Goal: Contribute content

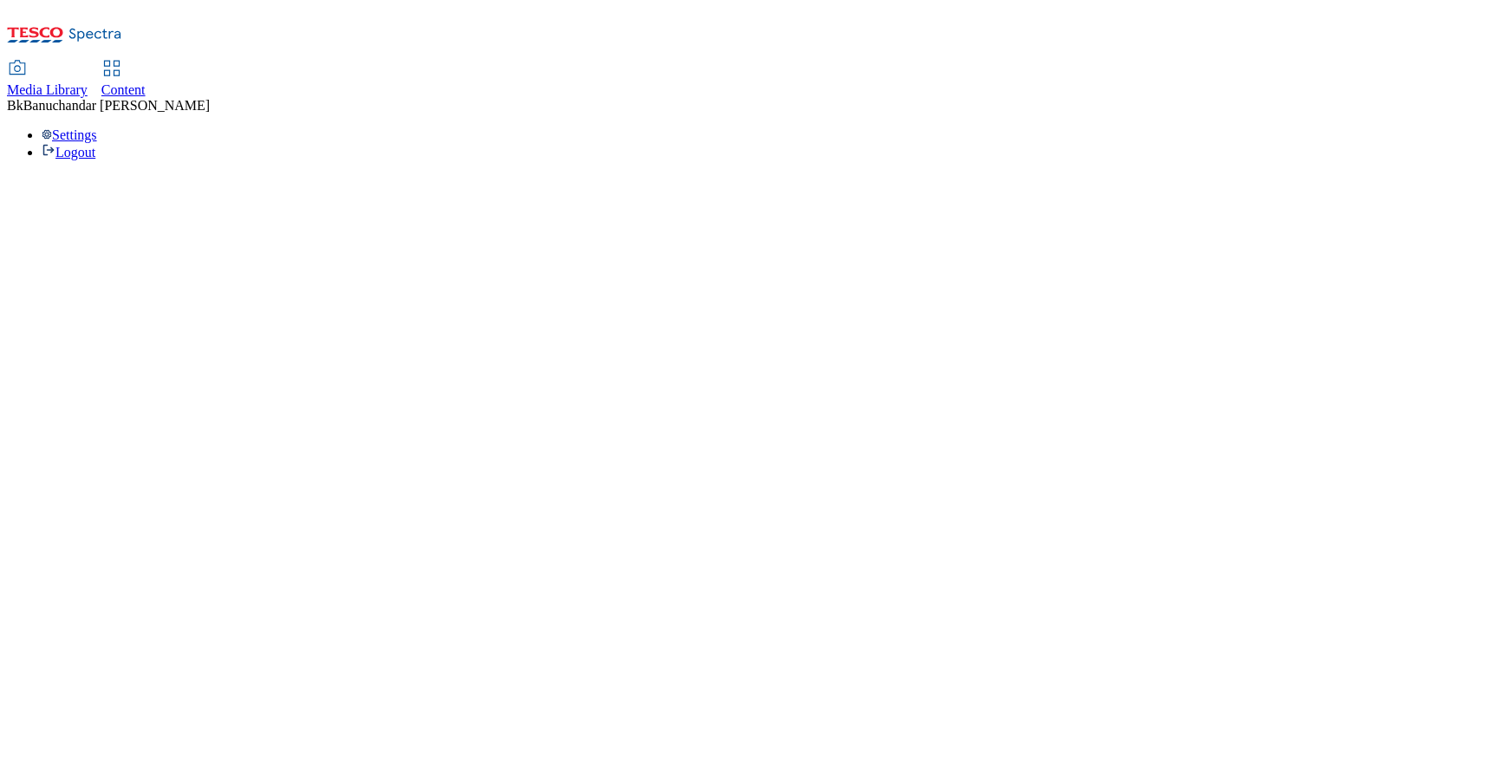
select select "flare-ighs-ce-mktg"
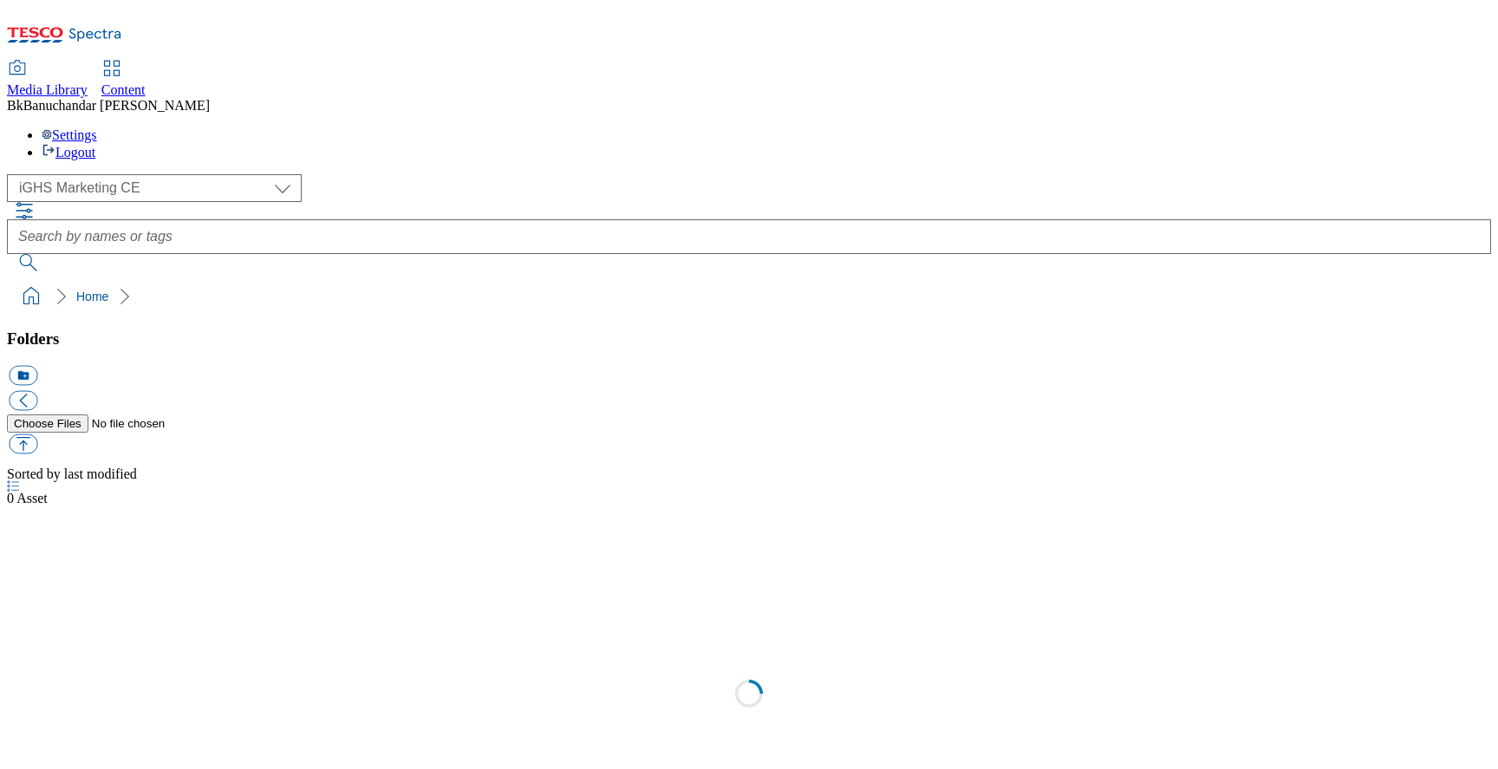
select select "flare-ighs-ce-mktg"
click at [144, 722] on div "IGHS-CZ" at bounding box center [749, 744] width 1484 height 45
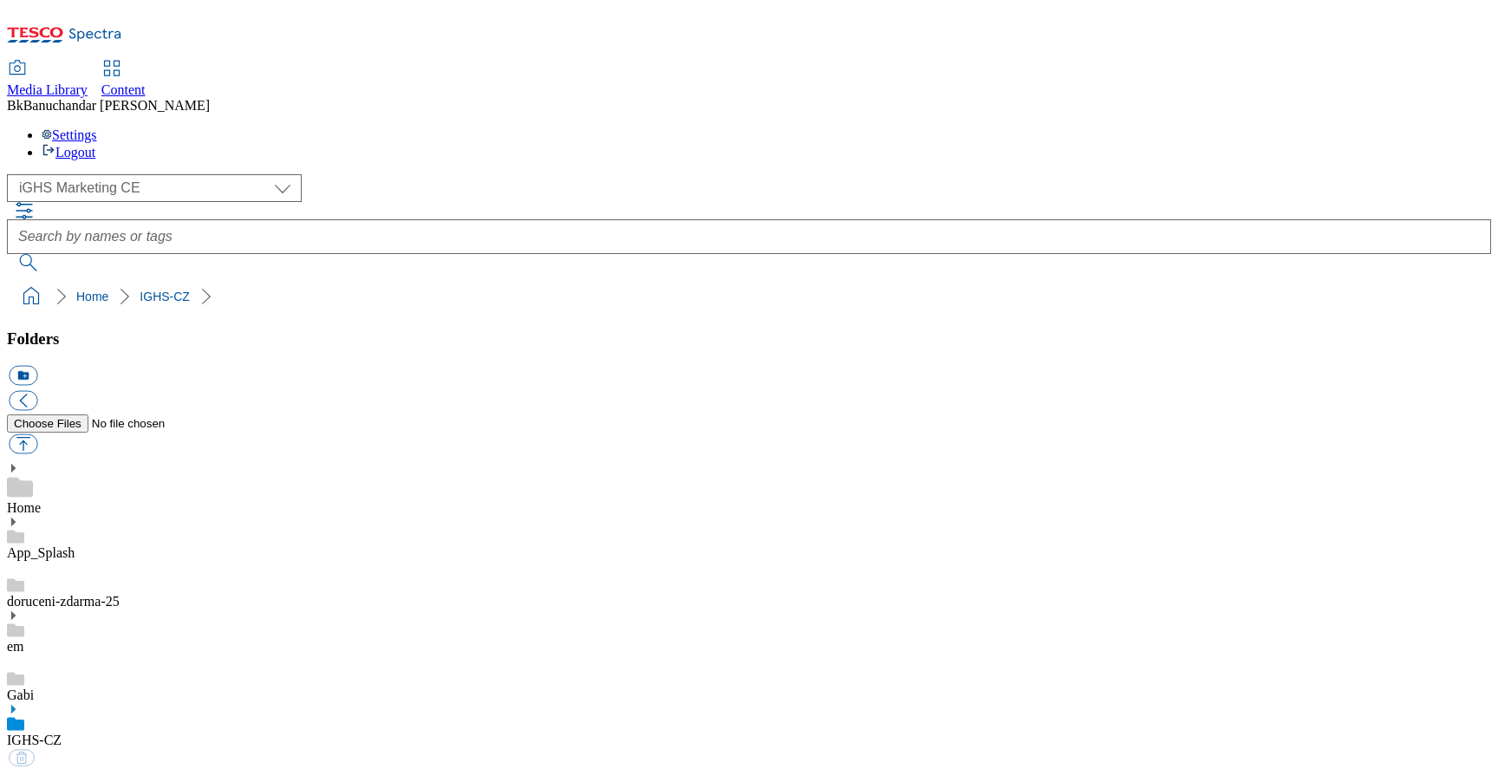
click at [16, 705] on use at bounding box center [13, 709] width 4 height 9
click at [62, 732] on link "IGHS-CZ" at bounding box center [34, 739] width 55 height 15
click at [37, 366] on button "icon_new_folder" at bounding box center [23, 376] width 29 height 20
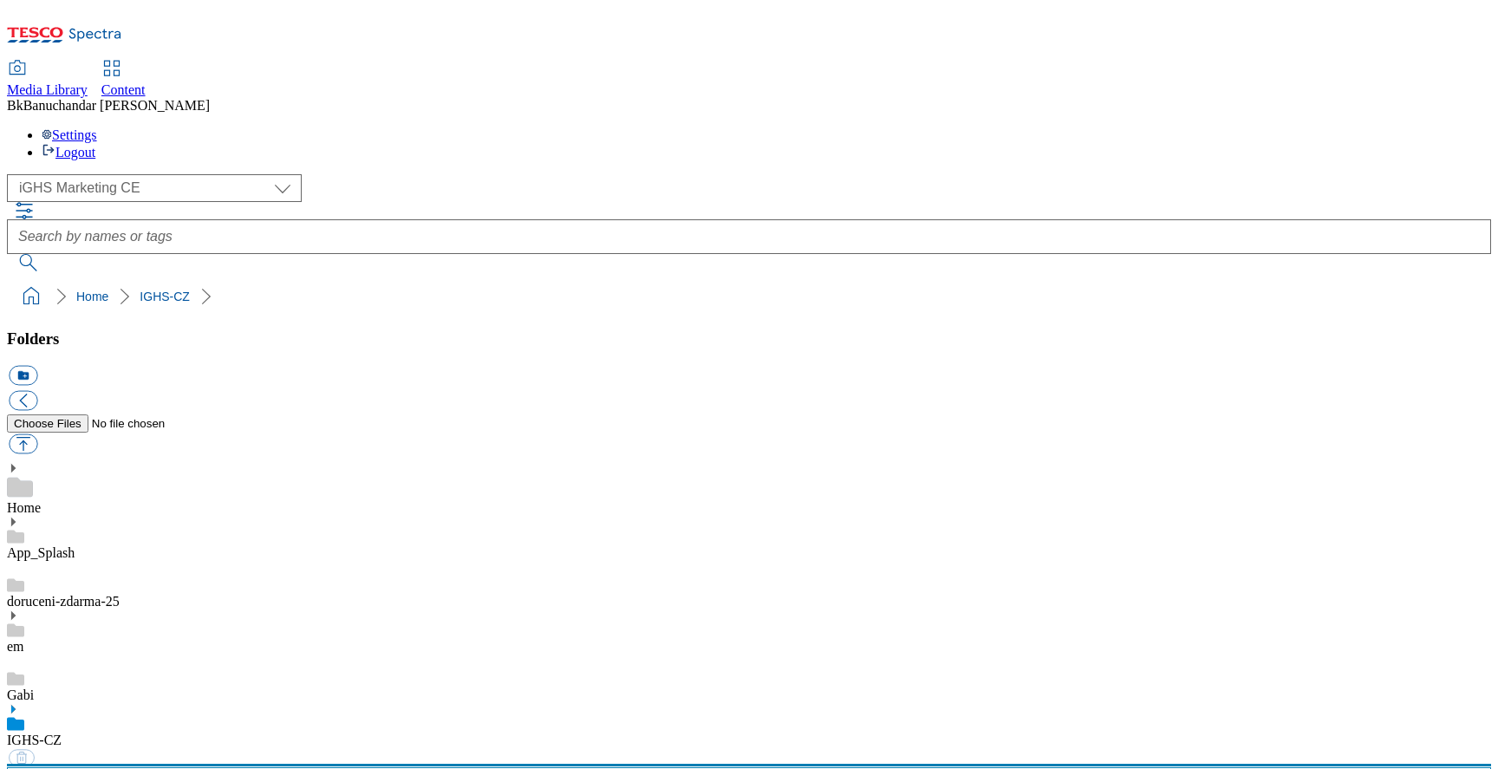
click at [166, 767] on input "text" at bounding box center [749, 784] width 1484 height 35
paste input "Halloween"
type input "Halloween_2025"
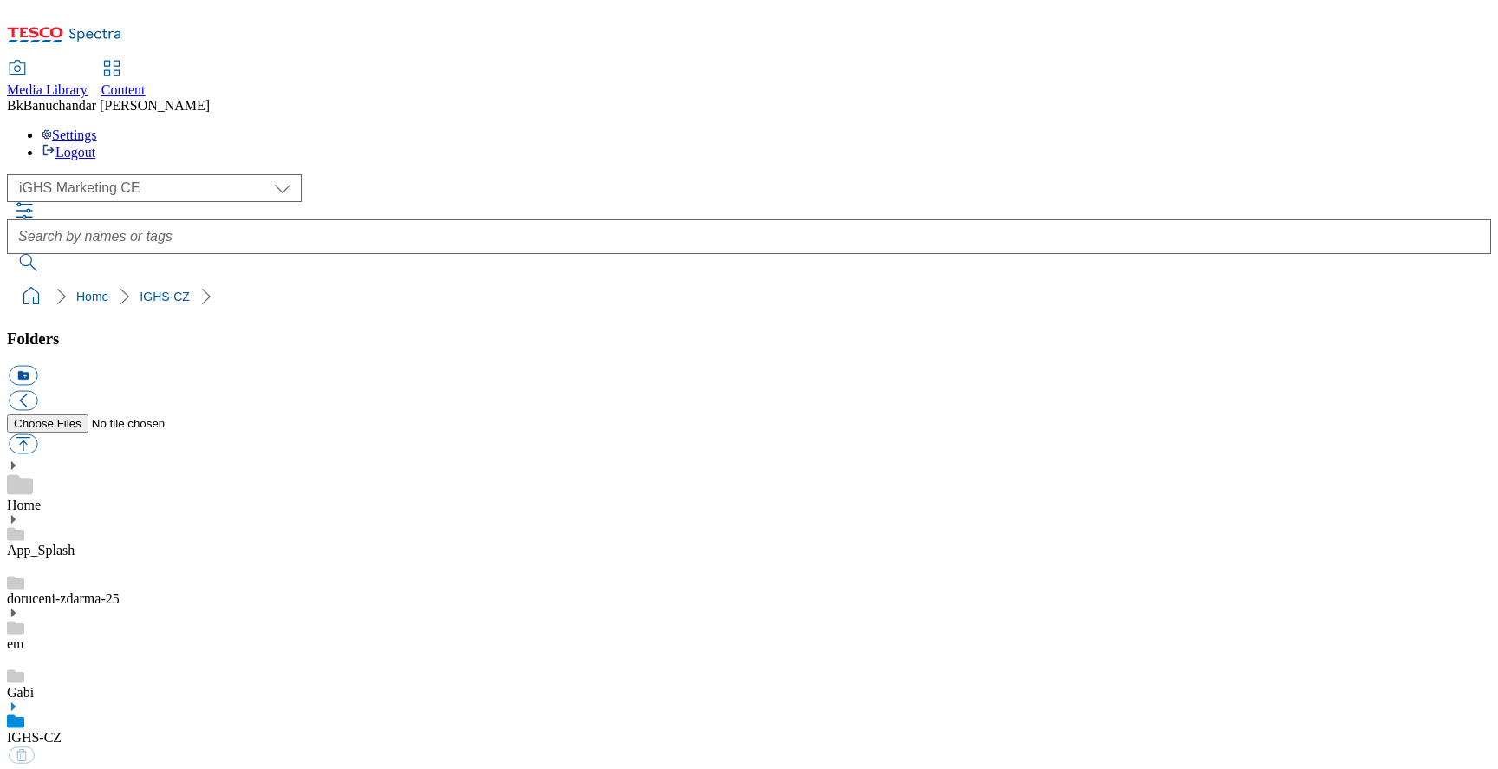
scroll to position [1696, 0]
click at [37, 434] on button "button" at bounding box center [23, 444] width 29 height 20
type input "C:\fakepath\CZ_Main_Banner.jpg"
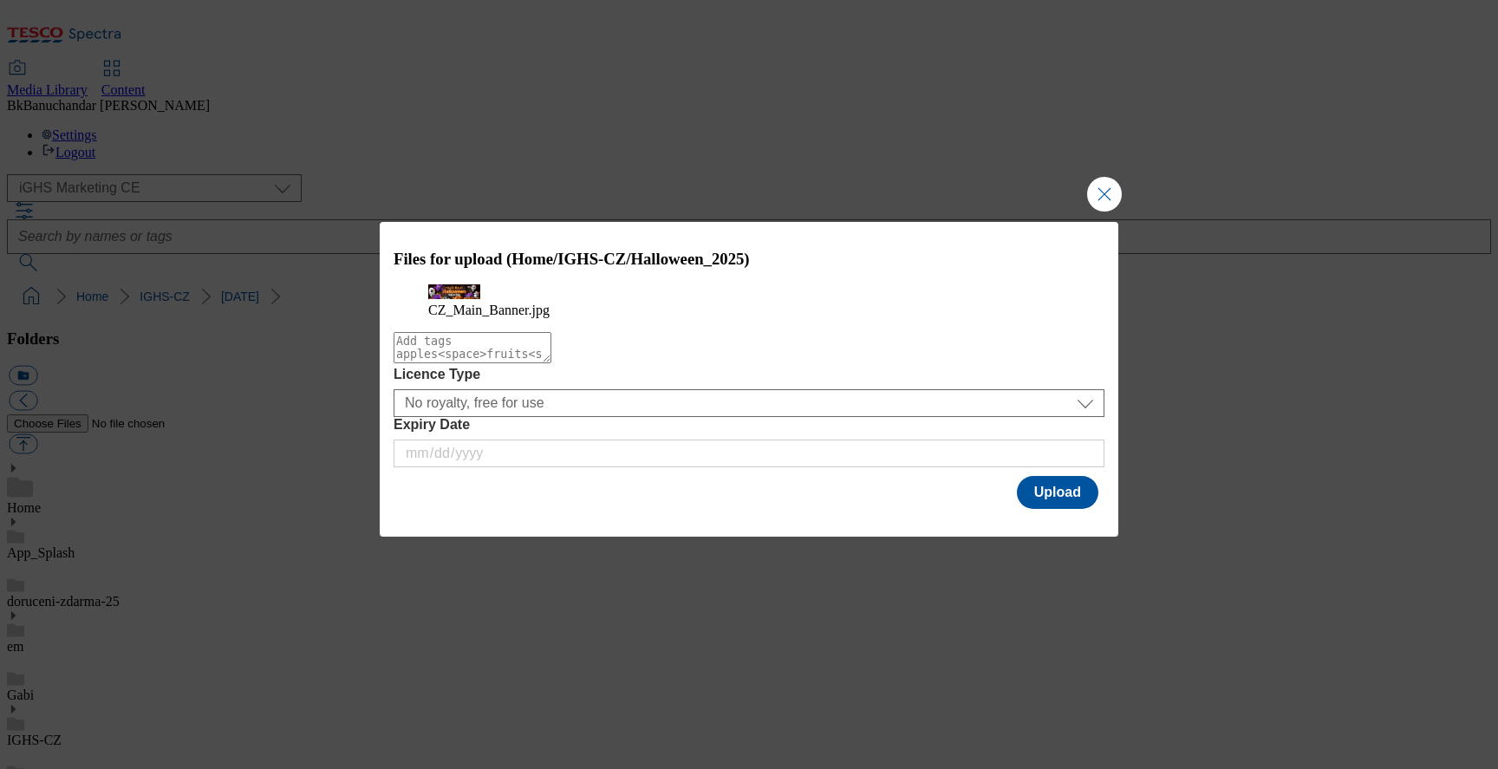
click at [507, 363] on textarea "Modal" at bounding box center [473, 347] width 158 height 31
click at [551, 363] on textarea "Modal" at bounding box center [473, 347] width 158 height 31
paste textarea "Halloween_main_bannaer"
click at [548, 363] on textarea "Halloween_main_bannaer" at bounding box center [473, 347] width 158 height 31
type textarea "Halloween_main_banner"
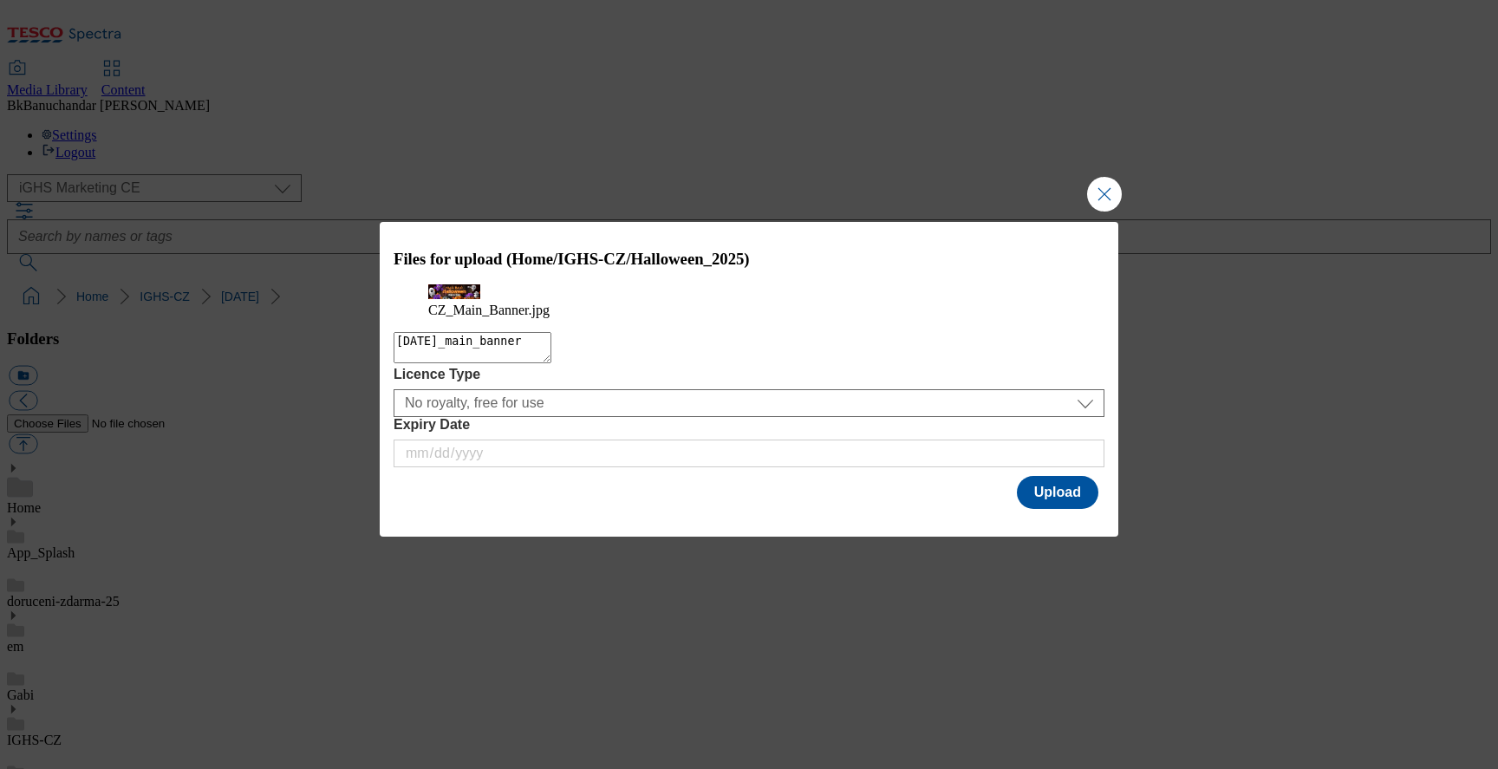
click at [551, 363] on textarea "Halloween_main_banner" at bounding box center [473, 347] width 158 height 31
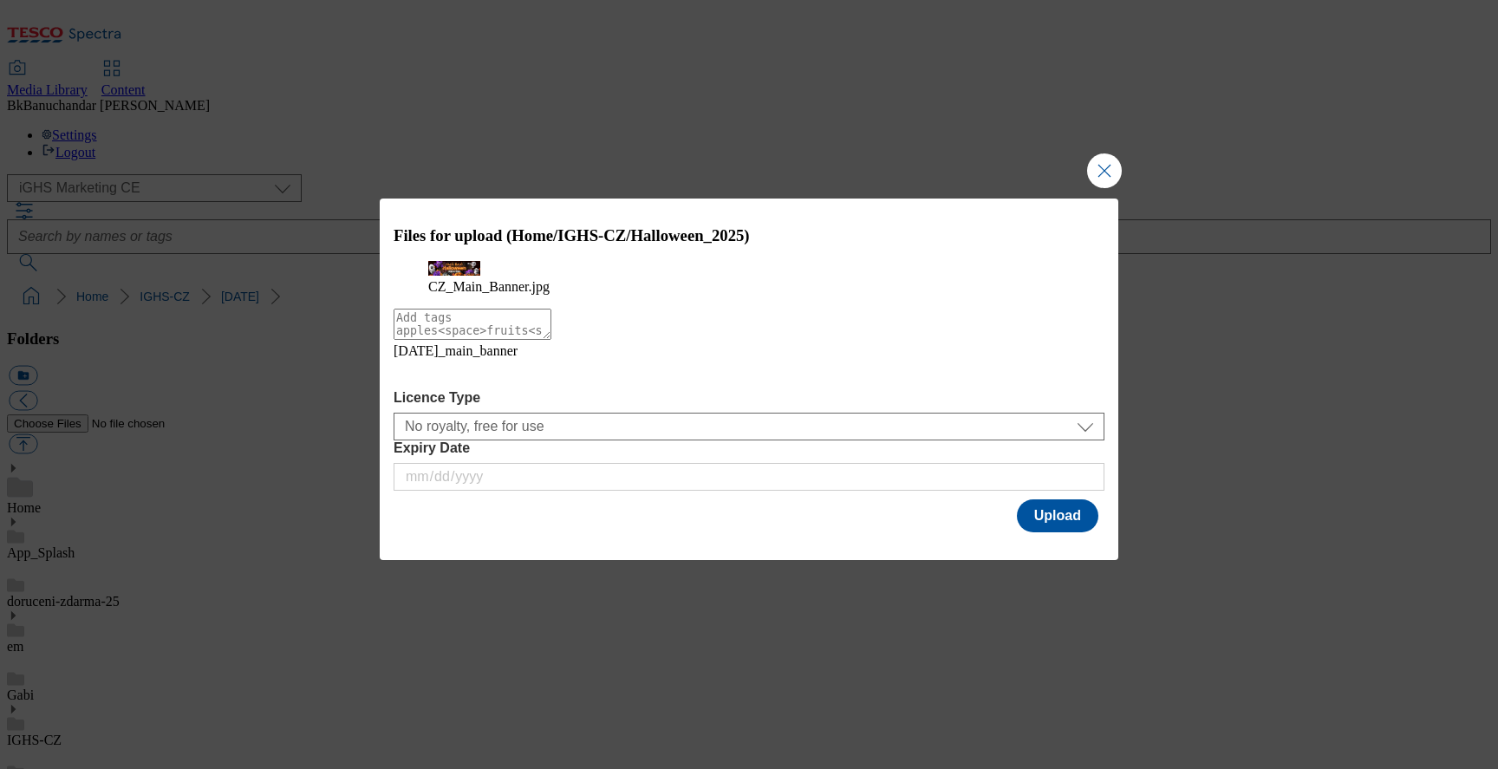
click at [551, 340] on textarea "Modal" at bounding box center [473, 324] width 158 height 31
paste textarea "Halloween_main_bannaer"
click at [470, 340] on textarea "Halloween_main_bannaer" at bounding box center [473, 324] width 158 height 31
type textarea "Halloween_CZ"
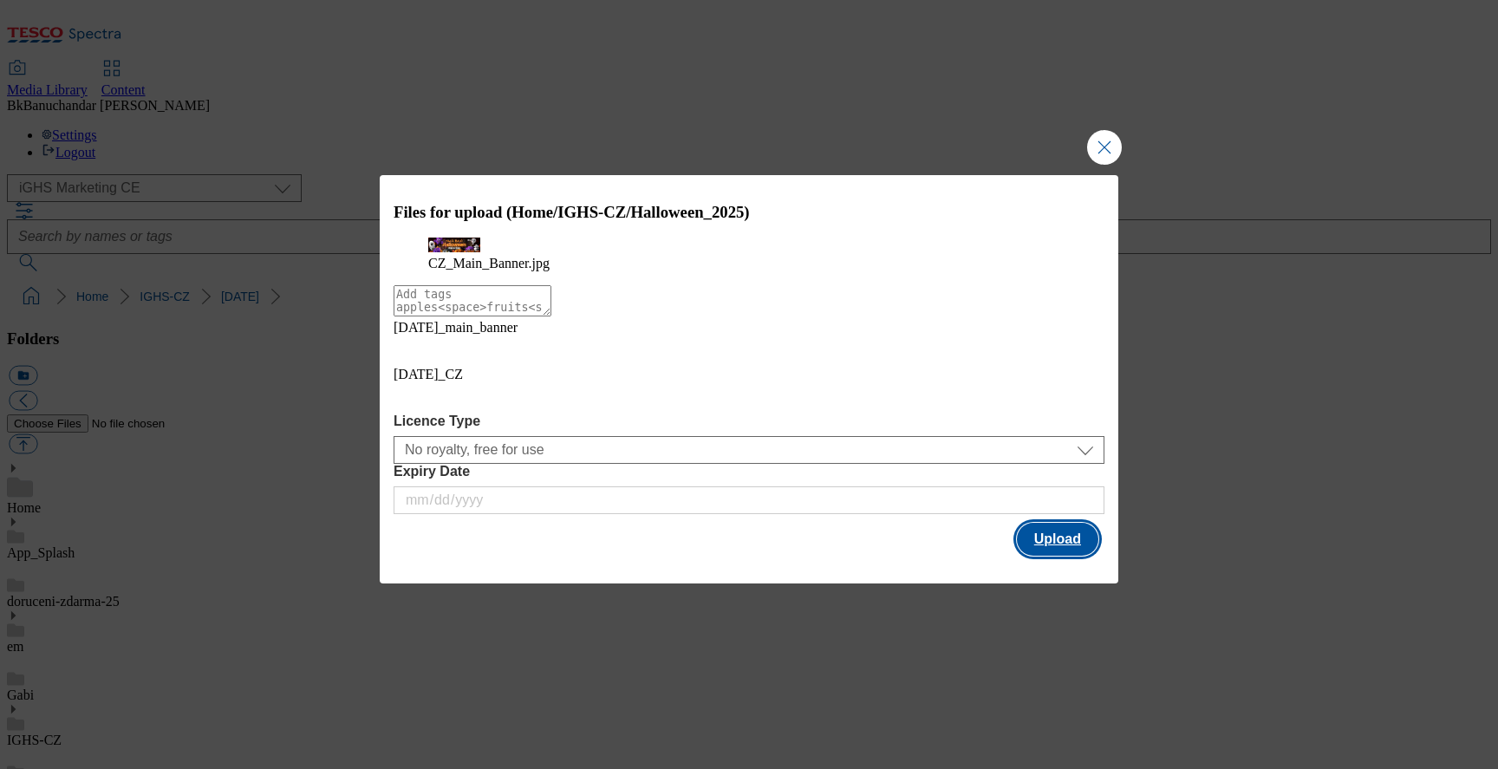
click at [1057, 543] on button "Upload" at bounding box center [1057, 539] width 81 height 33
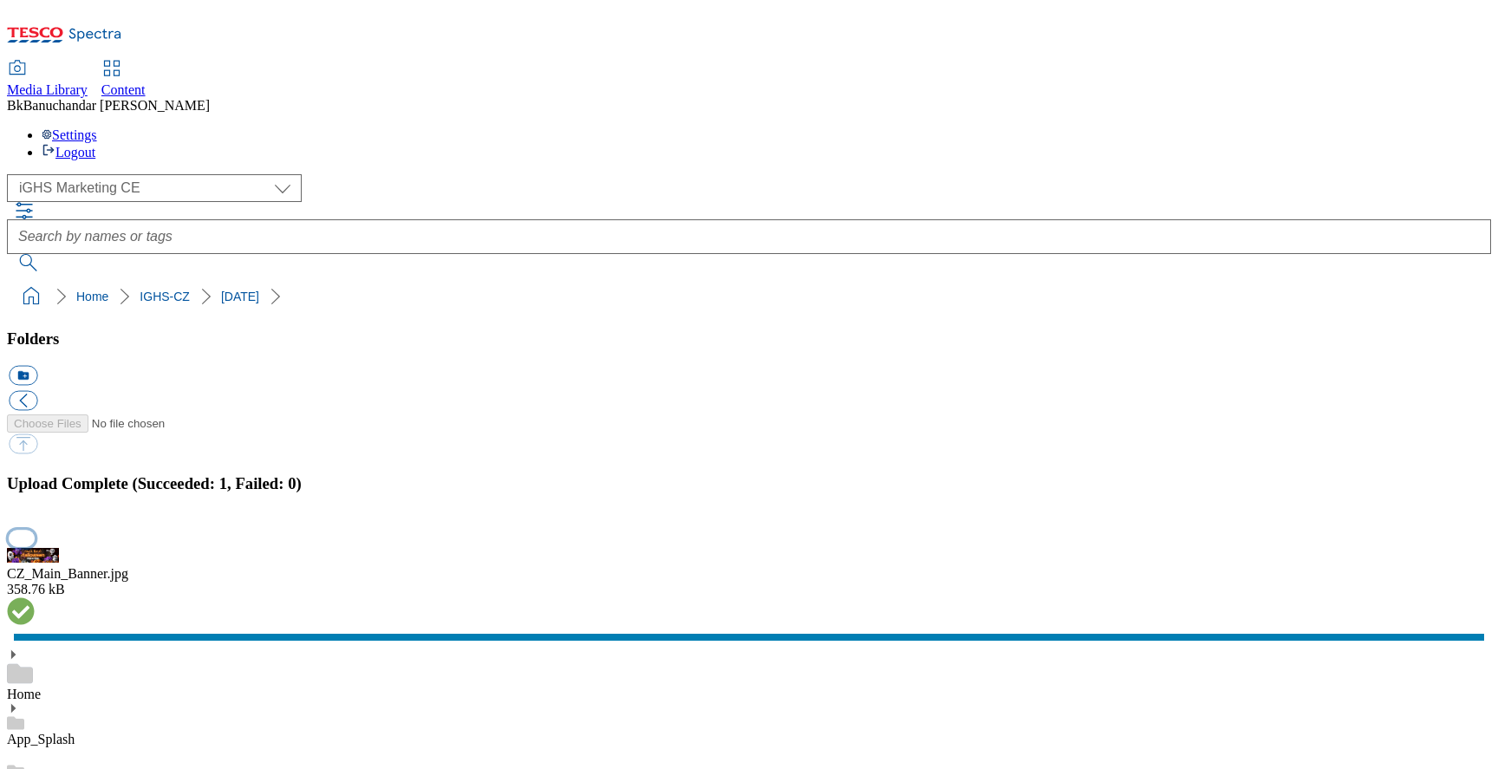
click at [35, 530] on button "button" at bounding box center [22, 538] width 26 height 16
